Goal: Information Seeking & Learning: Compare options

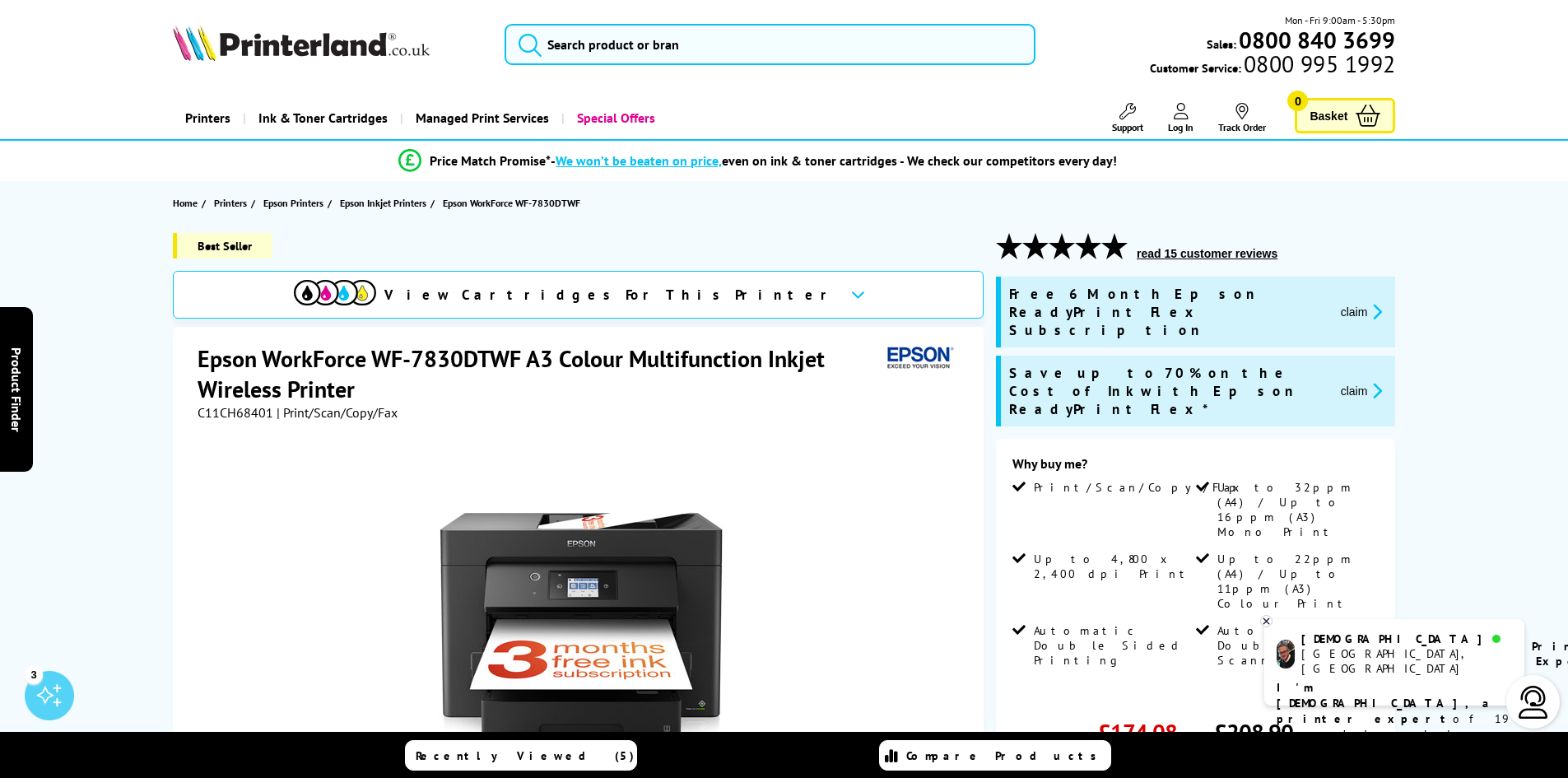
click at [307, 48] on img at bounding box center [301, 43] width 257 height 36
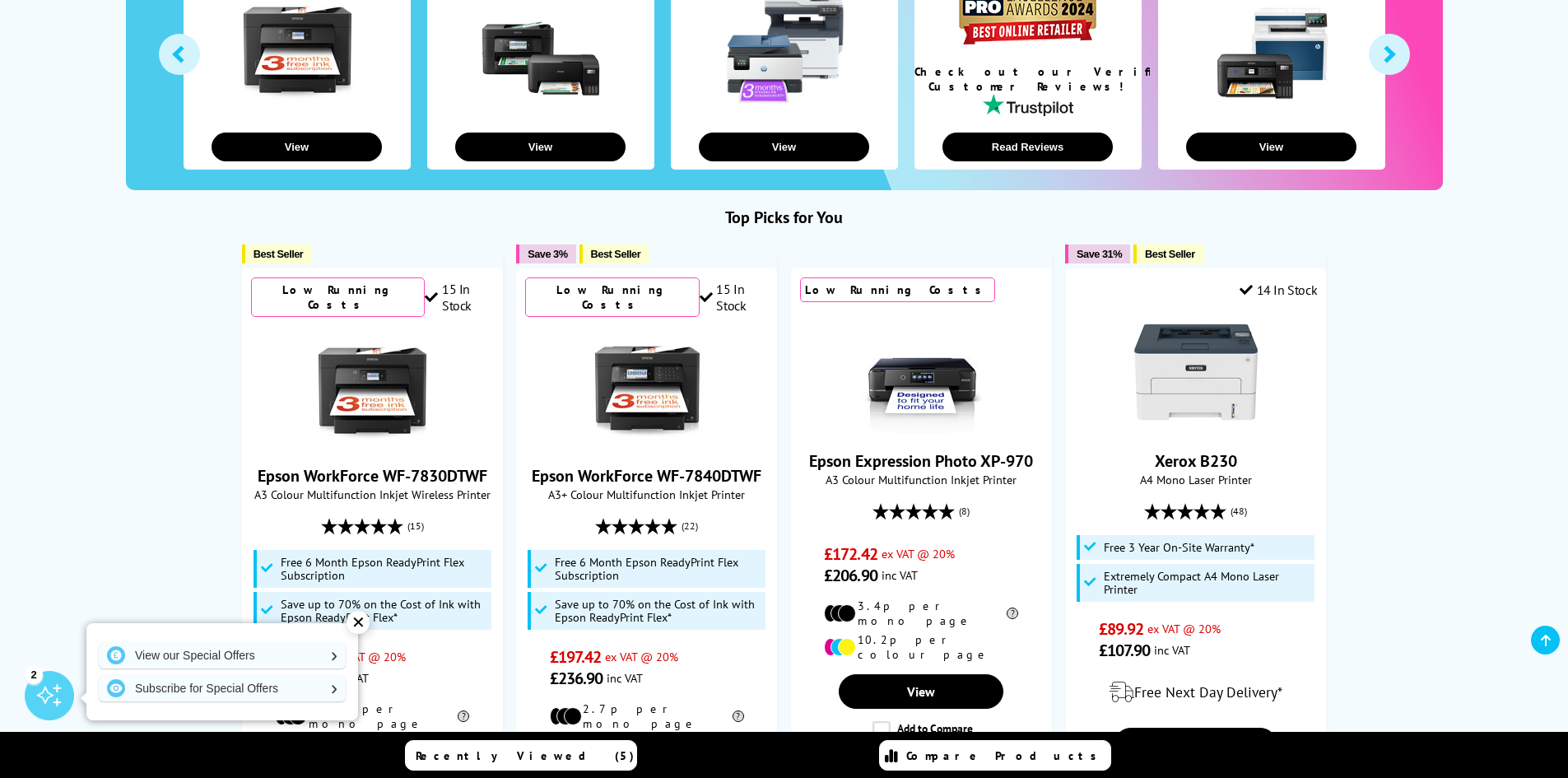
scroll to position [494, 0]
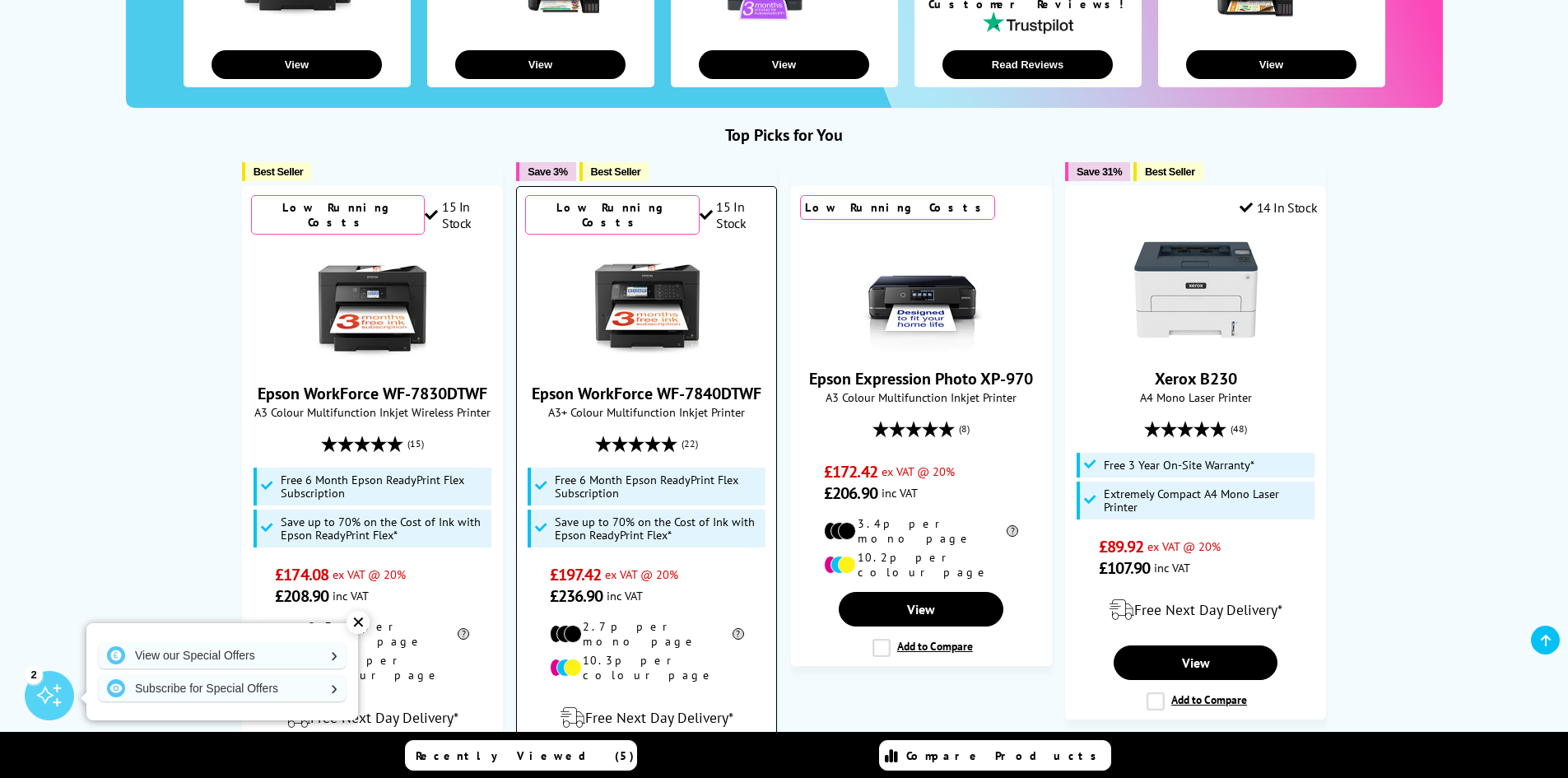
click at [642, 308] on img at bounding box center [647, 304] width 123 height 123
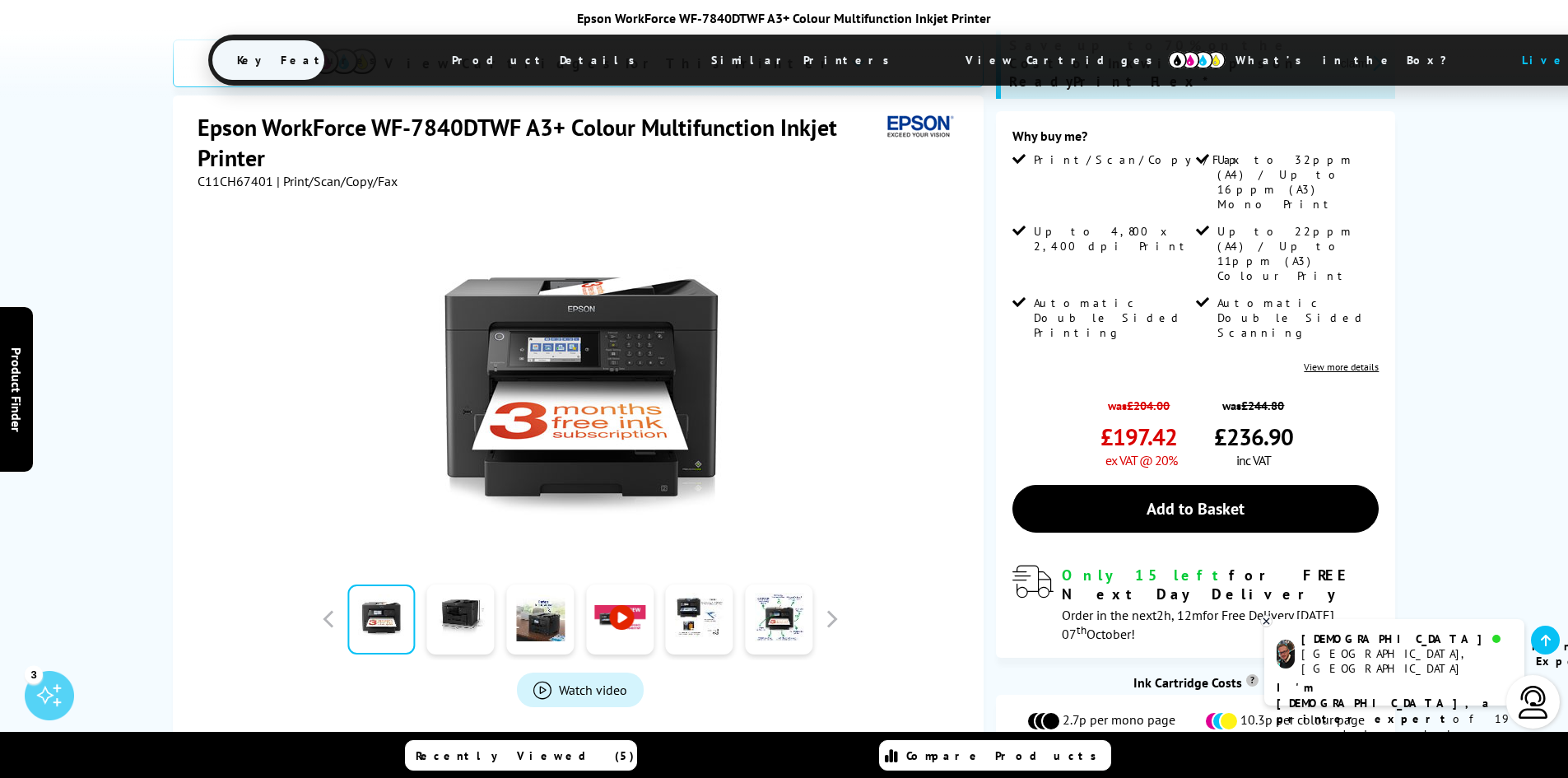
scroll to position [329, 0]
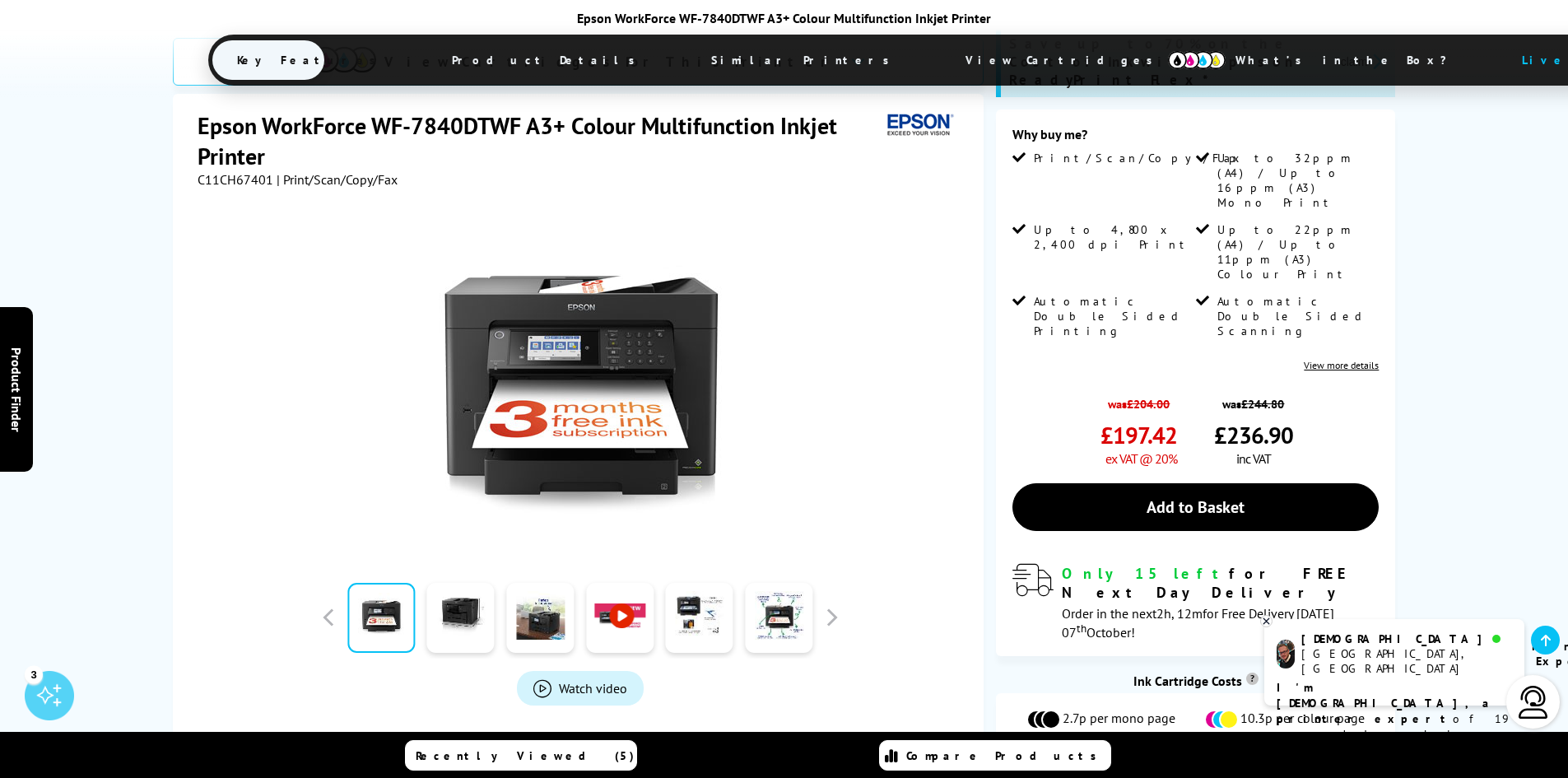
click at [624, 583] on link at bounding box center [619, 618] width 68 height 70
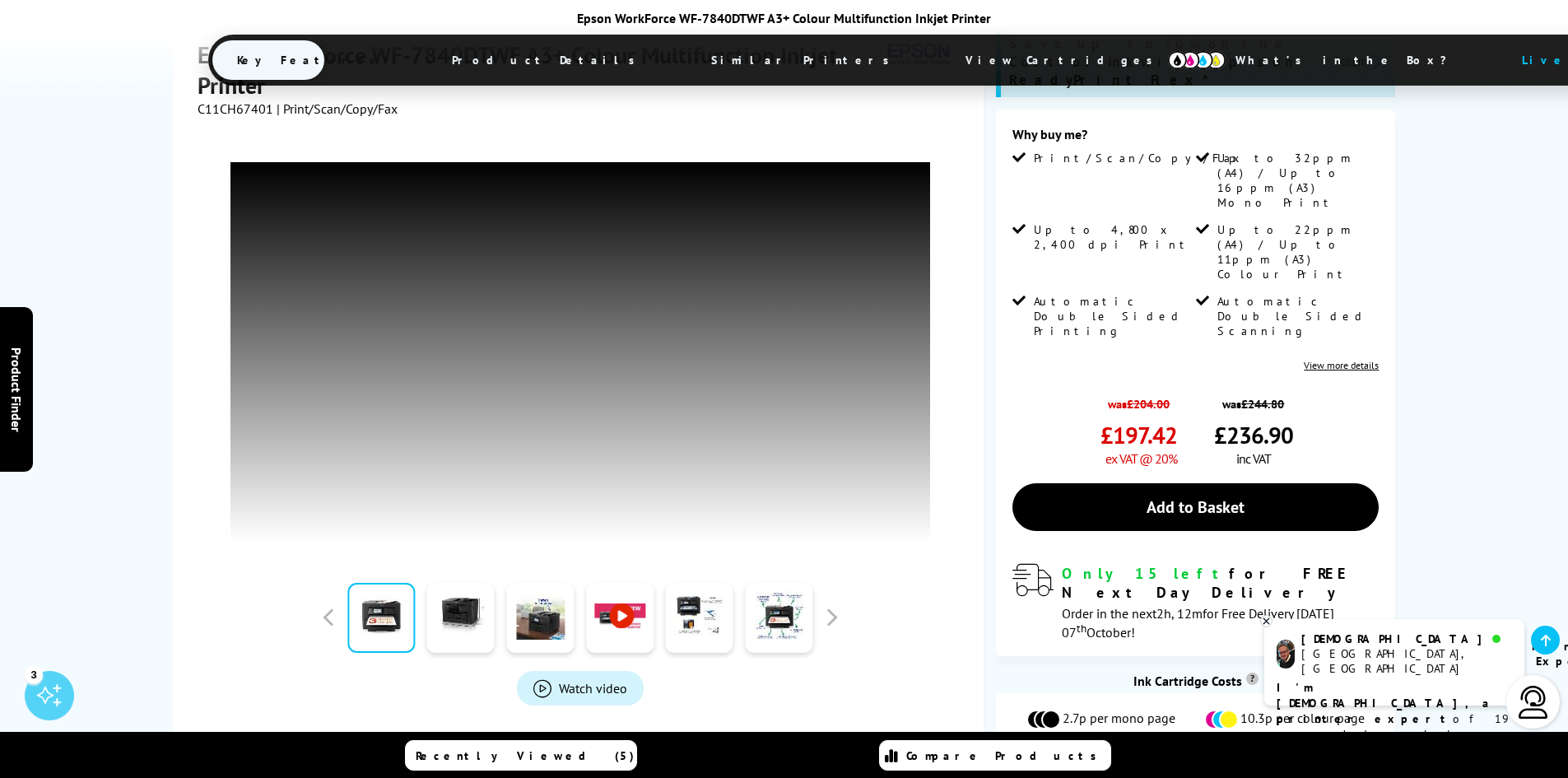
scroll to position [164, 0]
